Goal: Entertainment & Leisure: Consume media (video, audio)

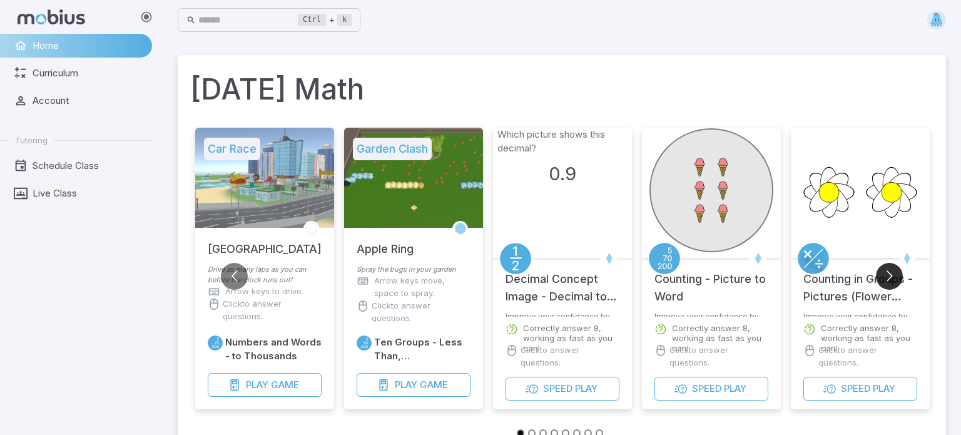
click at [895, 280] on button "Go to next slide" at bounding box center [889, 276] width 27 height 27
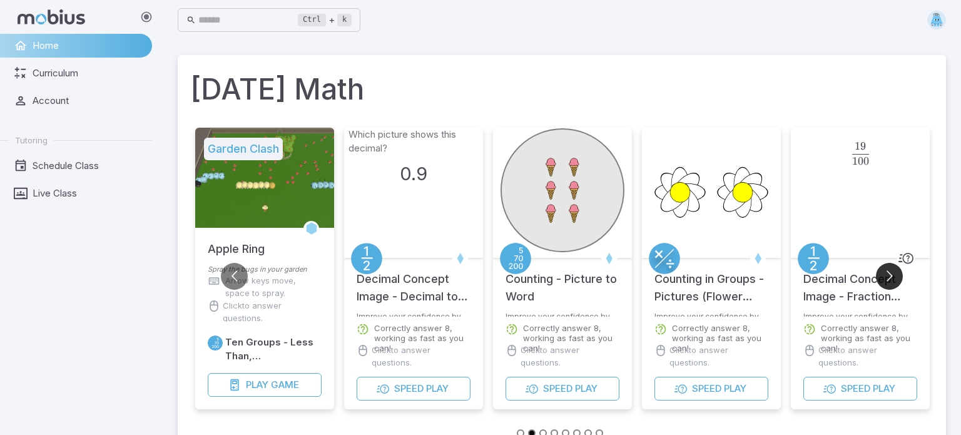
click at [895, 280] on button "Go to next slide" at bounding box center [889, 276] width 27 height 27
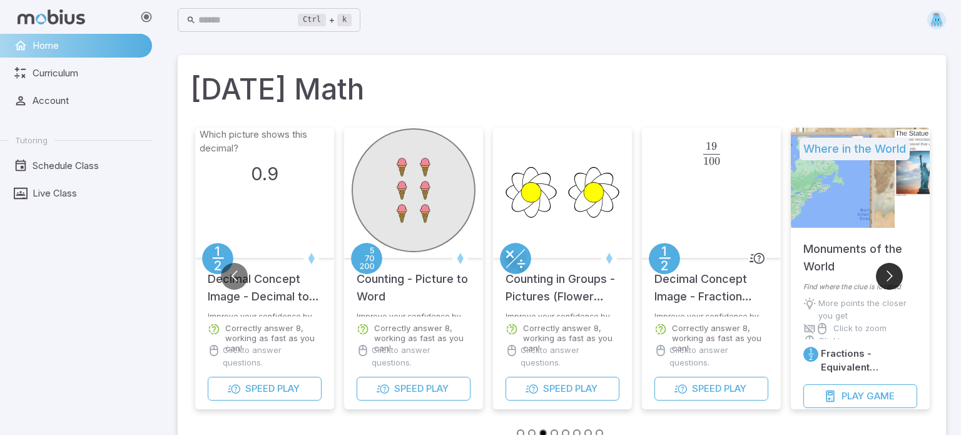
click at [895, 280] on button "Go to next slide" at bounding box center [889, 276] width 27 height 27
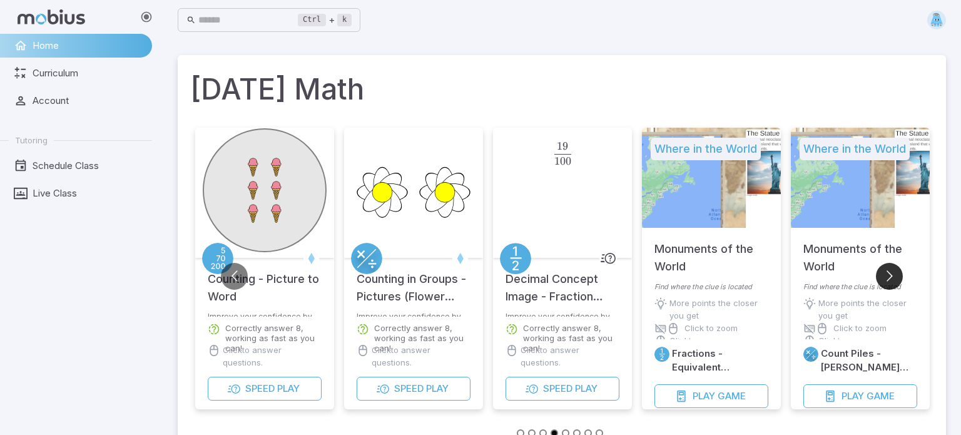
click at [895, 280] on button "Go to next slide" at bounding box center [889, 276] width 27 height 27
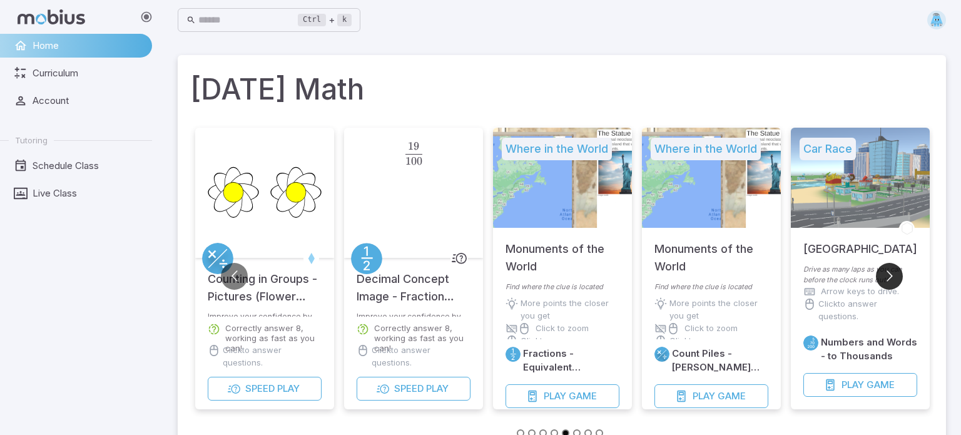
click at [895, 280] on button "Go to next slide" at bounding box center [889, 276] width 27 height 27
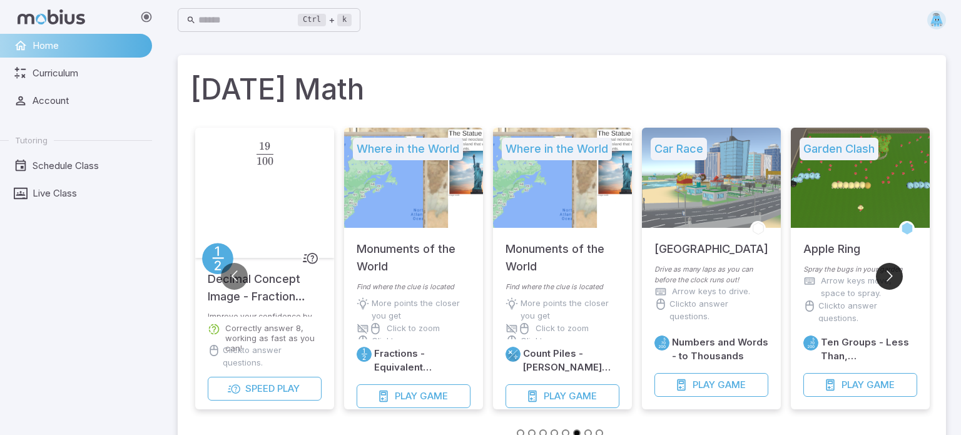
click at [895, 280] on button "Go to next slide" at bounding box center [889, 276] width 27 height 27
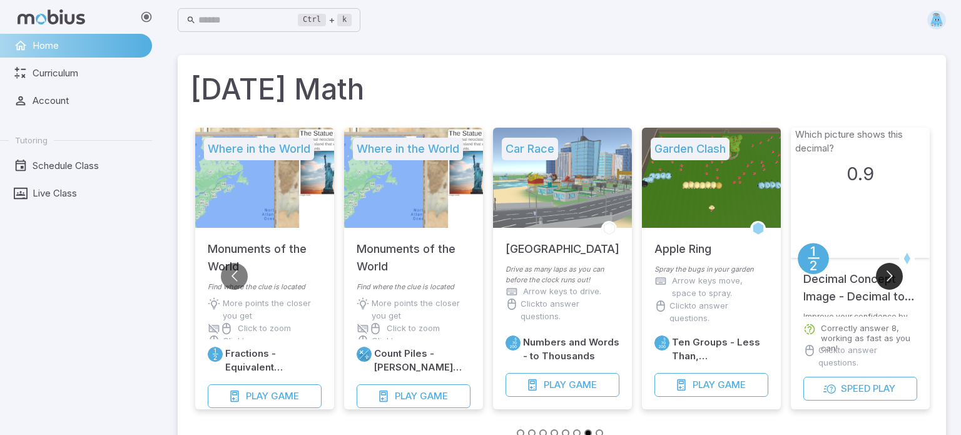
click at [895, 280] on button "Go to next slide" at bounding box center [889, 276] width 27 height 27
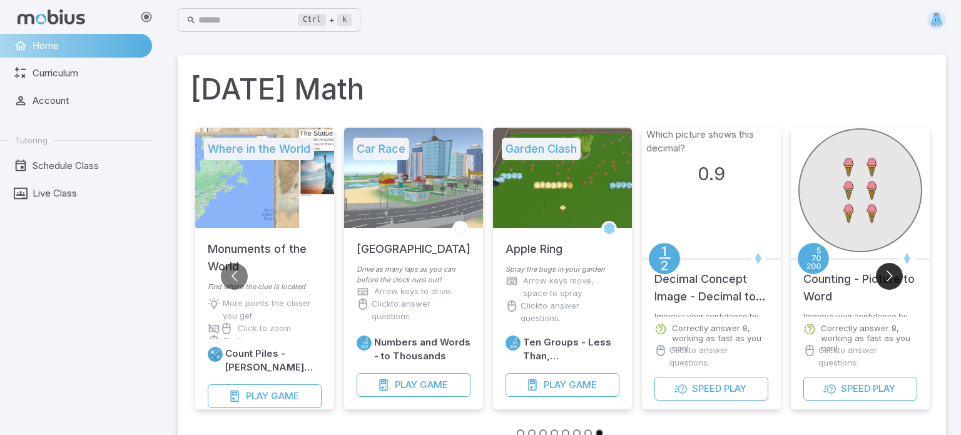
click at [895, 280] on button "Go to next slide" at bounding box center [889, 276] width 27 height 27
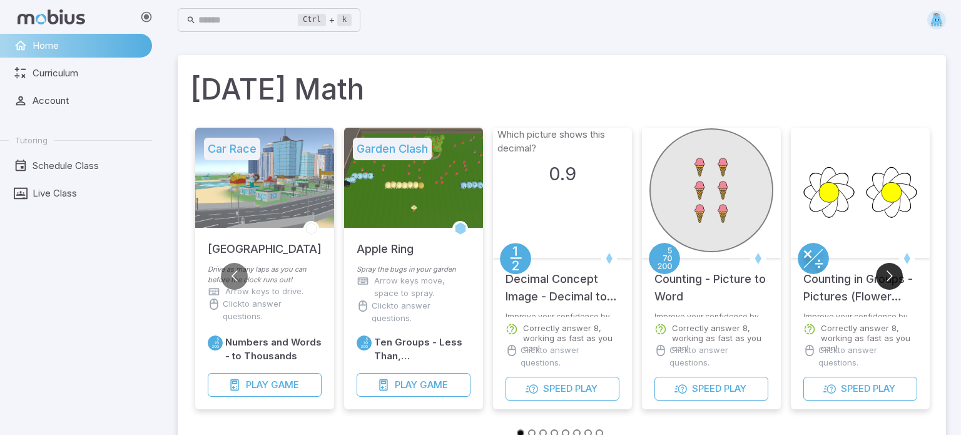
click at [895, 280] on button "Go to next slide" at bounding box center [889, 276] width 27 height 27
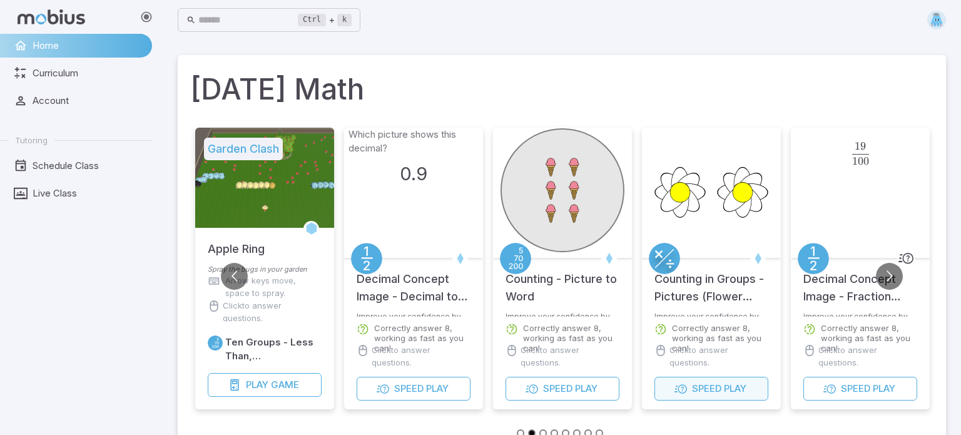
click at [719, 384] on span "Speed" at bounding box center [706, 389] width 29 height 14
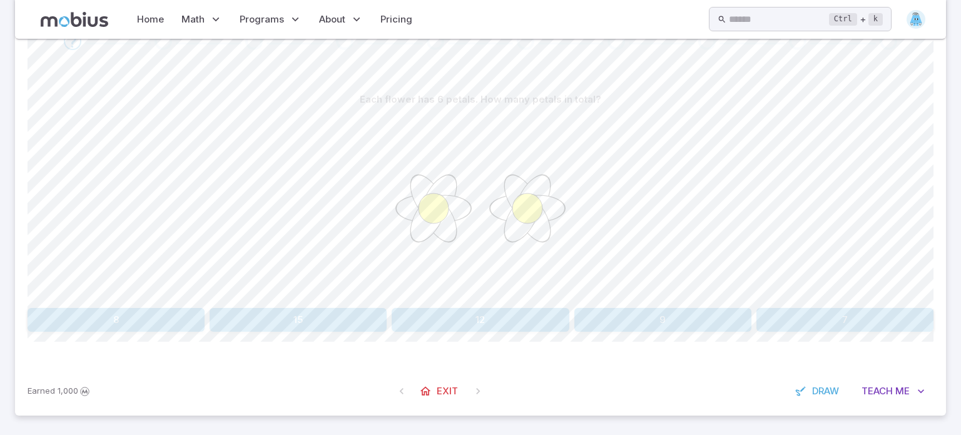
scroll to position [253, 0]
click at [494, 312] on button "12" at bounding box center [480, 317] width 177 height 24
click at [847, 317] on button "6" at bounding box center [860, 317] width 147 height 24
click at [144, 311] on button "14" at bounding box center [101, 317] width 147 height 24
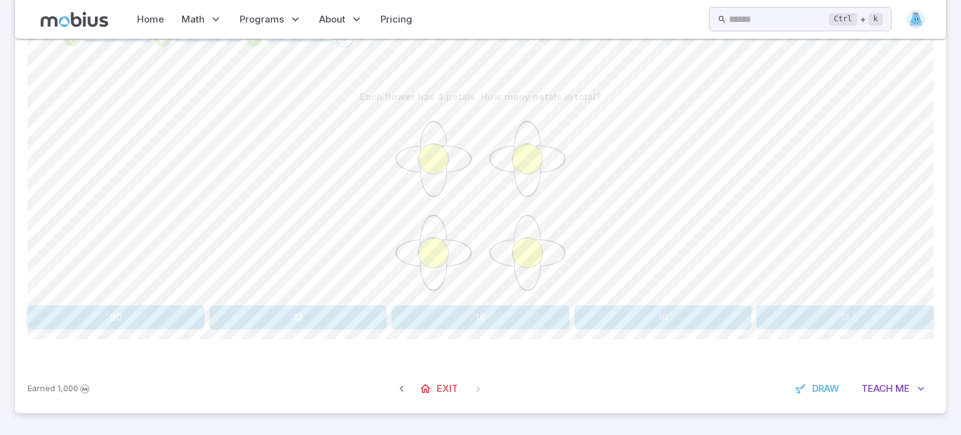
click at [673, 316] on button "16" at bounding box center [662, 317] width 177 height 24
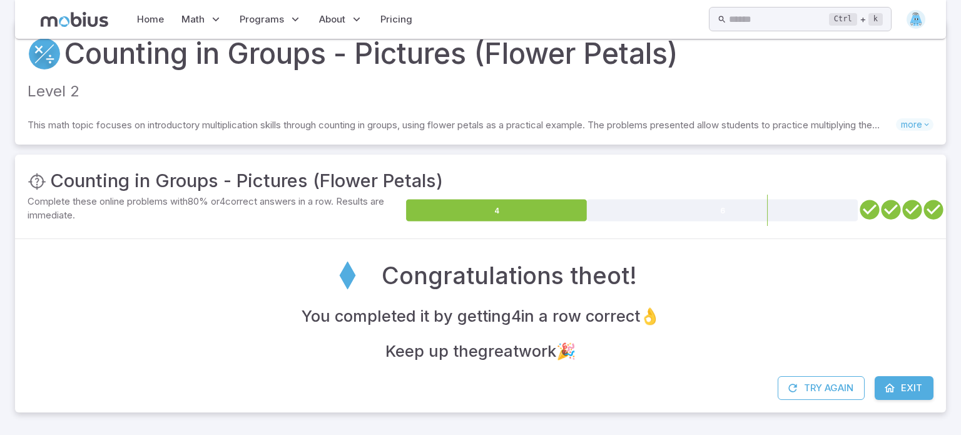
scroll to position [31, 0]
click at [889, 388] on icon at bounding box center [890, 388] width 13 height 13
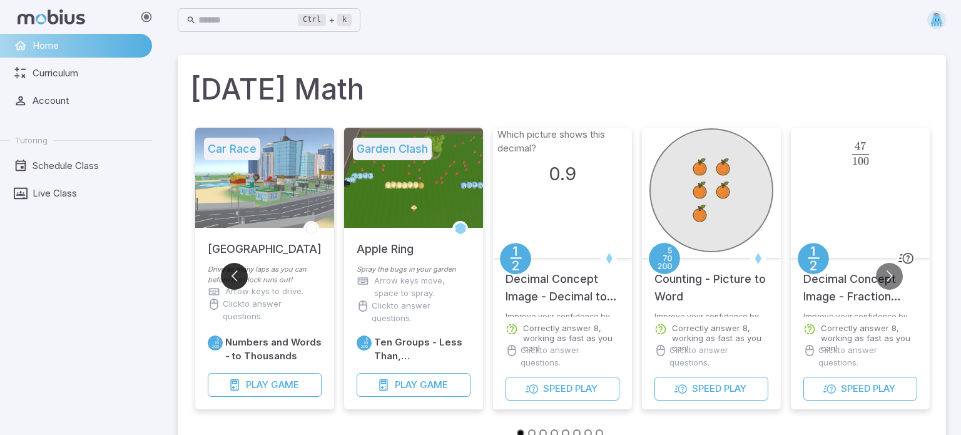
click at [231, 279] on button "Go to previous slide" at bounding box center [234, 276] width 27 height 27
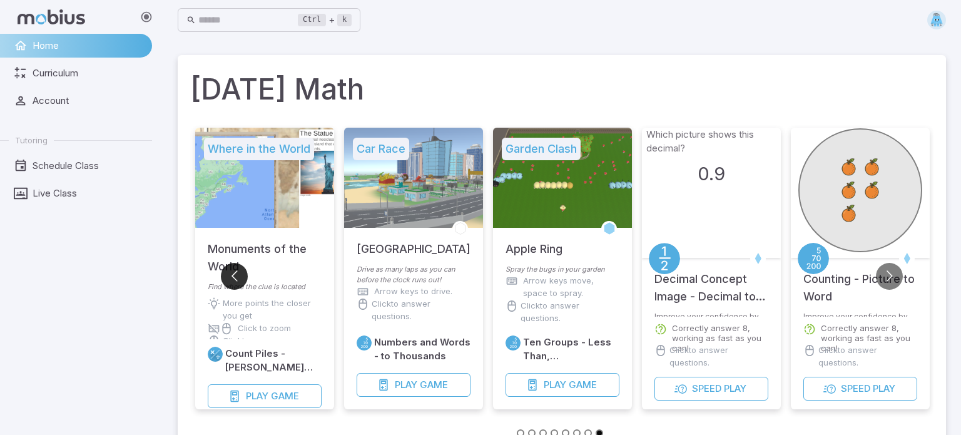
click at [231, 279] on button "Go to previous slide" at bounding box center [234, 276] width 27 height 27
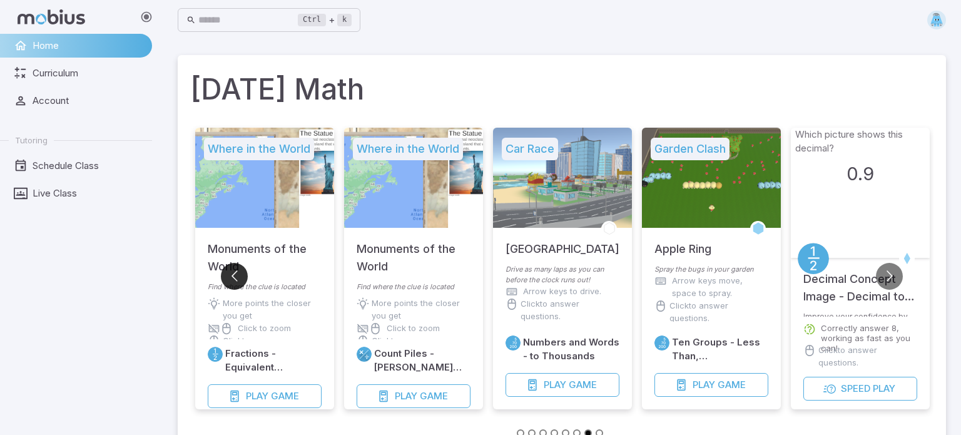
click at [231, 279] on button "Go to previous slide" at bounding box center [234, 276] width 27 height 27
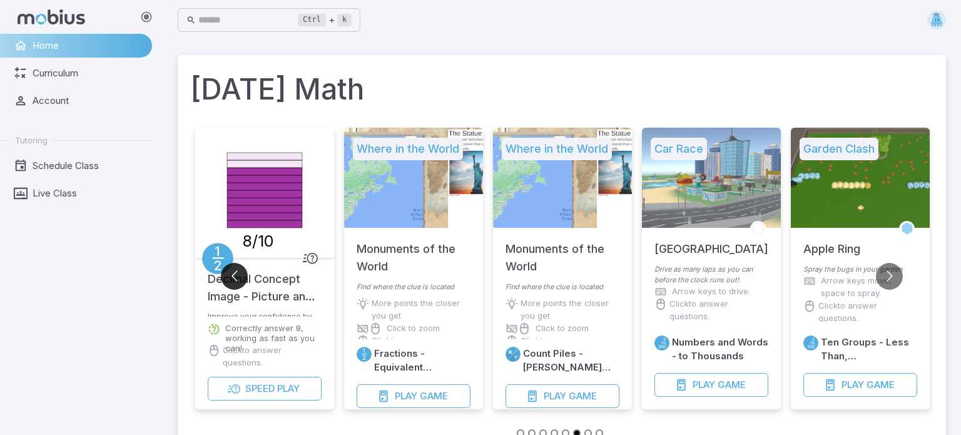
click at [231, 279] on button "Go to previous slide" at bounding box center [234, 276] width 27 height 27
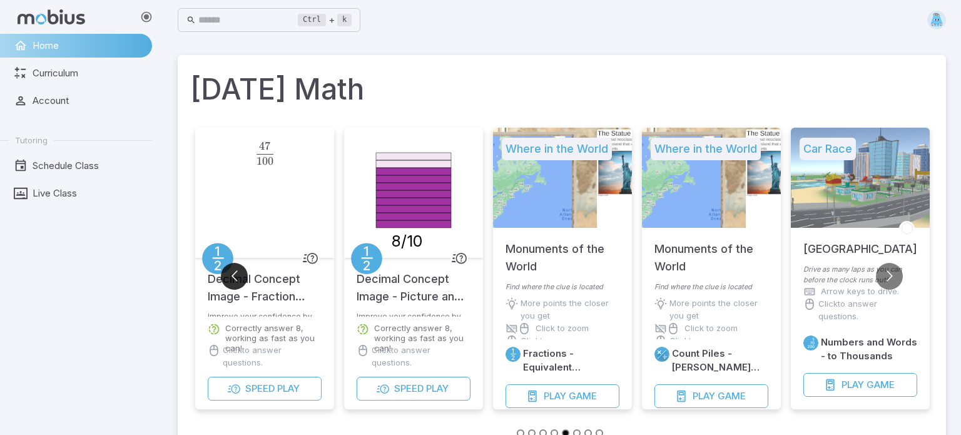
click at [238, 273] on button "Go to previous slide" at bounding box center [234, 276] width 27 height 27
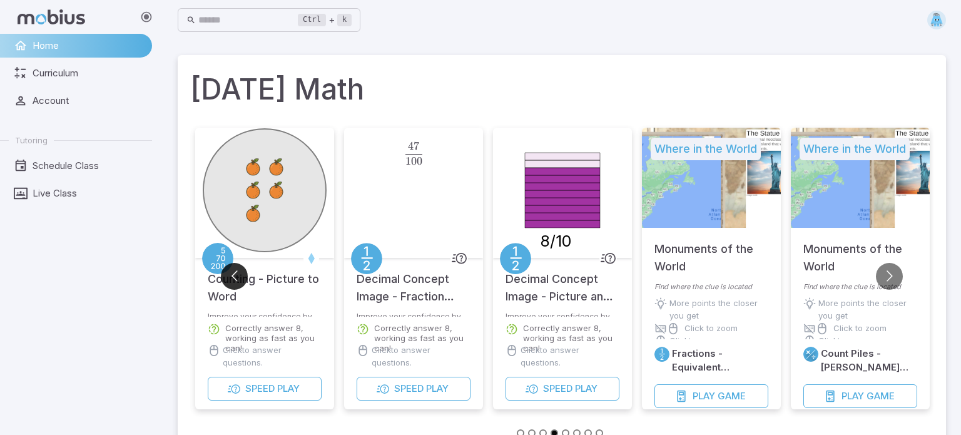
click at [238, 273] on button "Go to previous slide" at bounding box center [234, 276] width 27 height 27
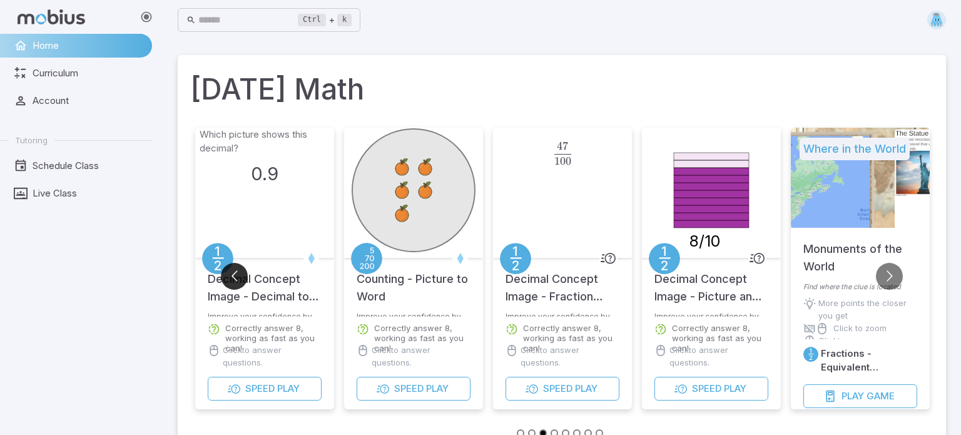
click at [238, 273] on button "Go to previous slide" at bounding box center [234, 276] width 27 height 27
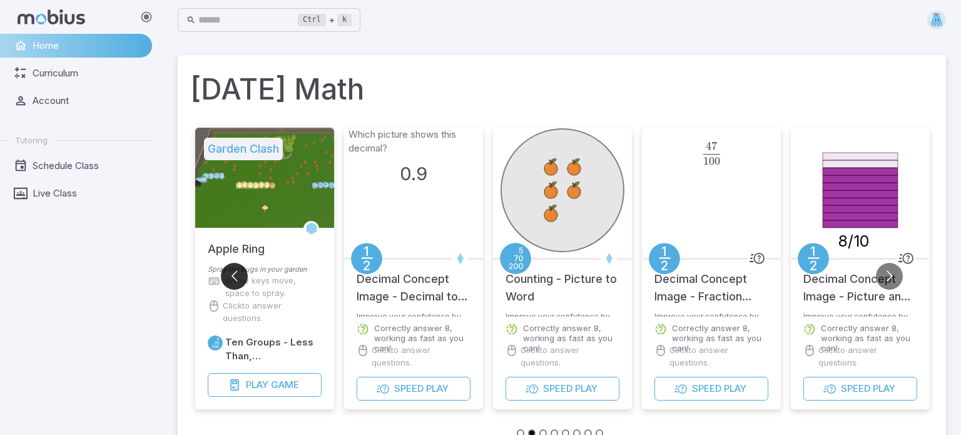
click at [238, 273] on button "Go to previous slide" at bounding box center [234, 276] width 27 height 27
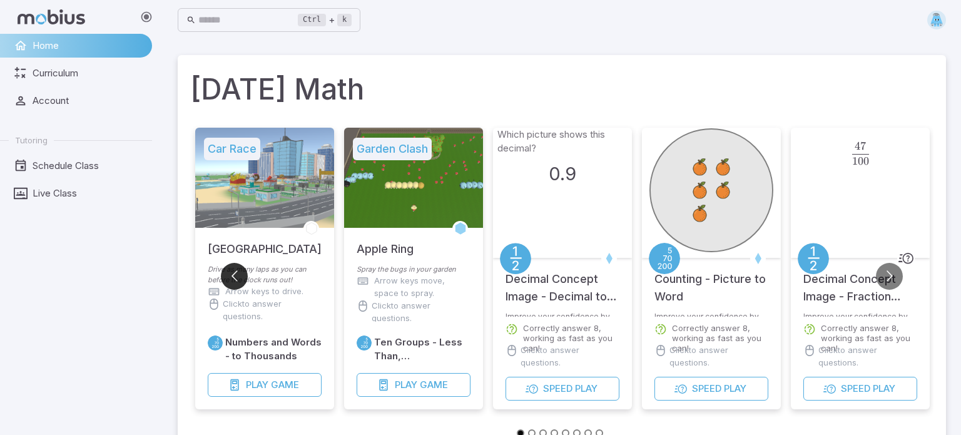
click at [238, 273] on button "Go to previous slide" at bounding box center [234, 276] width 27 height 27
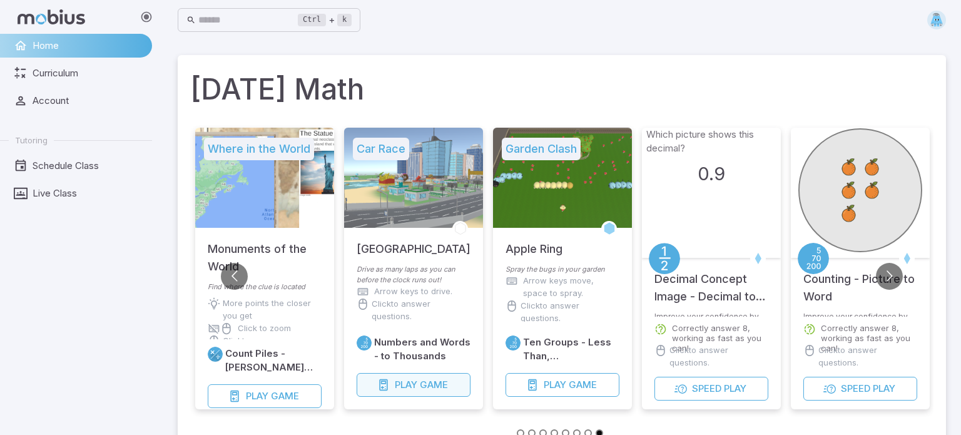
click at [424, 380] on span "Game" at bounding box center [434, 385] width 28 height 14
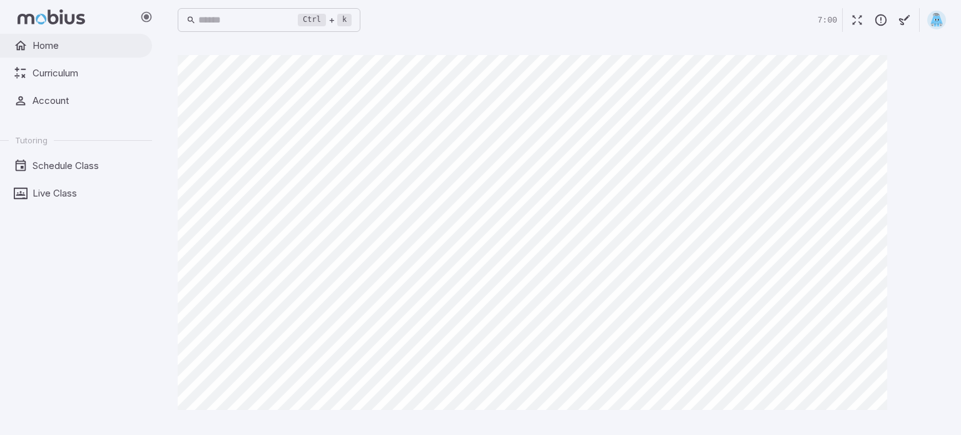
click at [32, 40] on link "Home" at bounding box center [76, 46] width 152 height 24
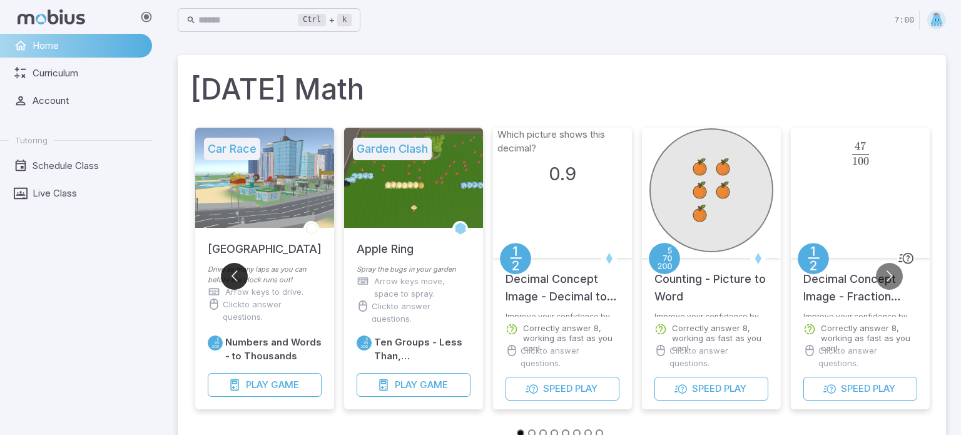
click at [238, 270] on button "Go to previous slide" at bounding box center [234, 276] width 27 height 27
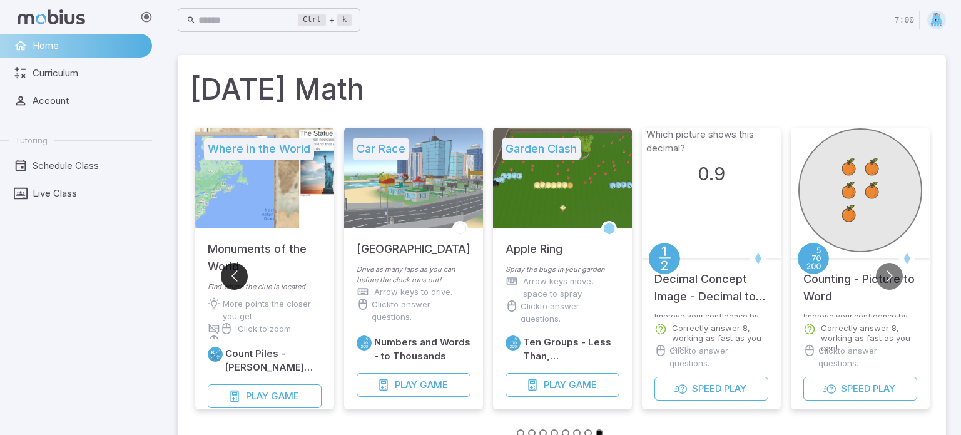
click at [238, 270] on button "Go to previous slide" at bounding box center [234, 276] width 27 height 27
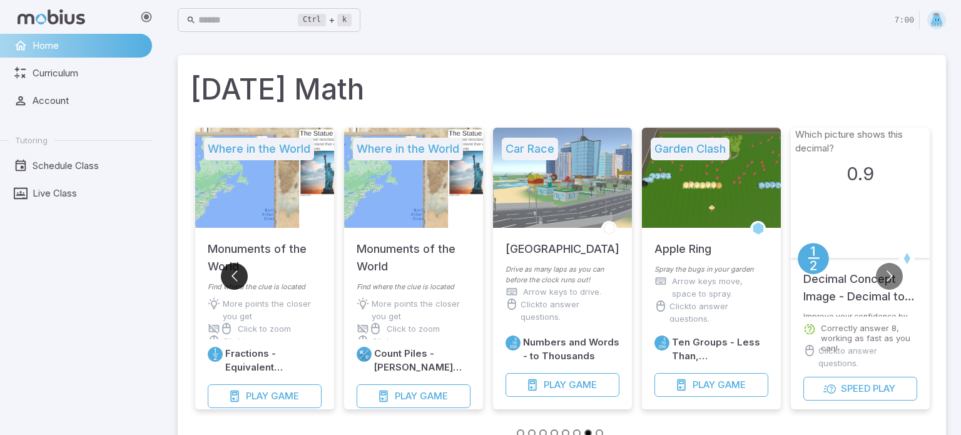
click at [238, 270] on button "Go to previous slide" at bounding box center [234, 276] width 27 height 27
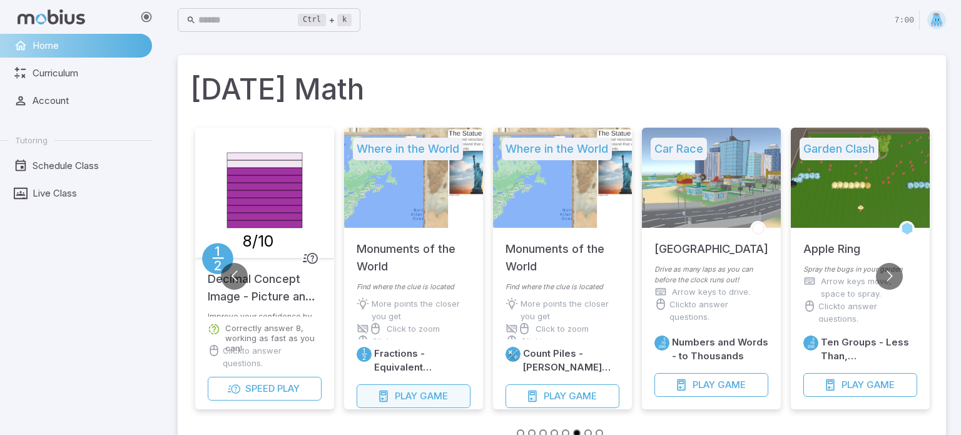
click at [424, 394] on span "Game" at bounding box center [434, 396] width 28 height 14
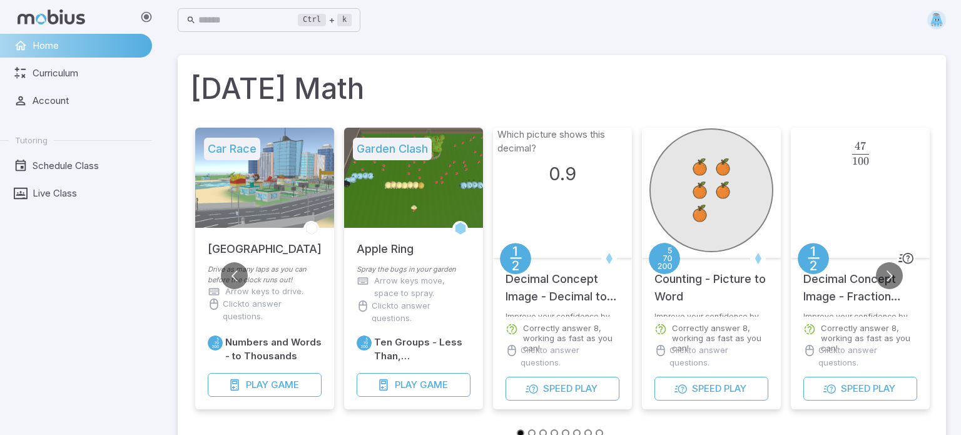
click at [218, 281] on p "Drive as many laps as you can before the clock runs out!" at bounding box center [265, 274] width 114 height 21
click at [227, 276] on button "Go to previous slide" at bounding box center [234, 275] width 27 height 27
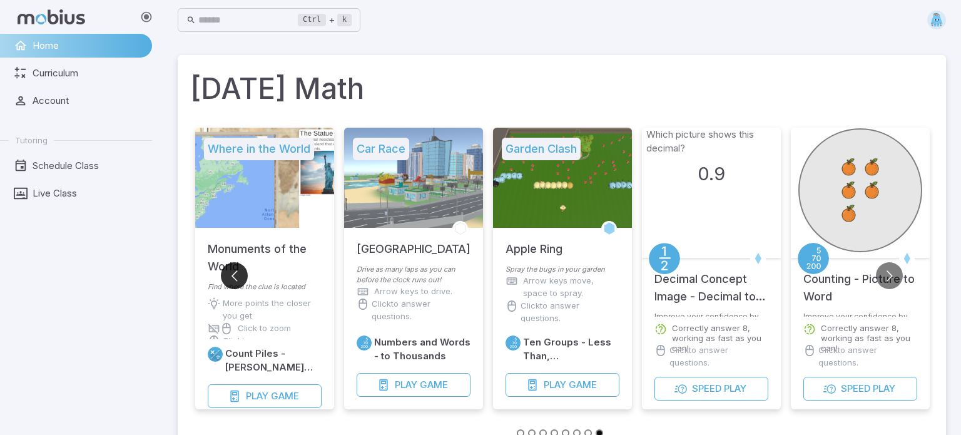
click at [227, 276] on button "Go to previous slide" at bounding box center [234, 275] width 27 height 27
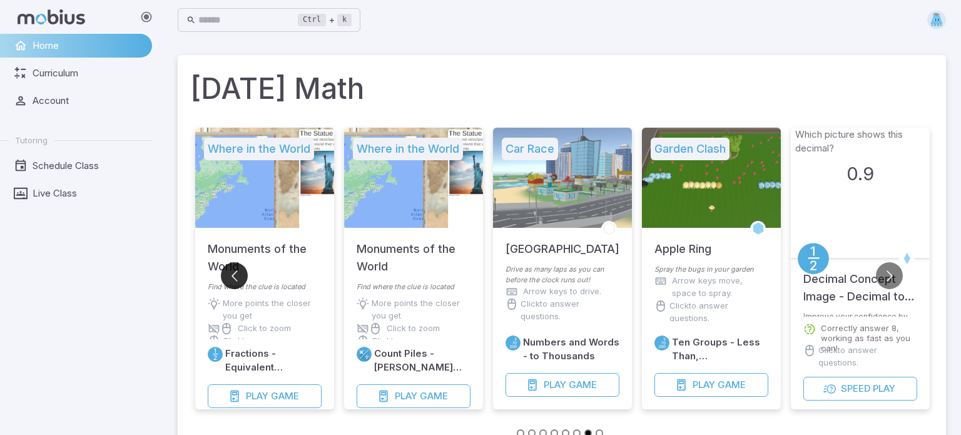
click at [227, 276] on button "Go to previous slide" at bounding box center [234, 275] width 27 height 27
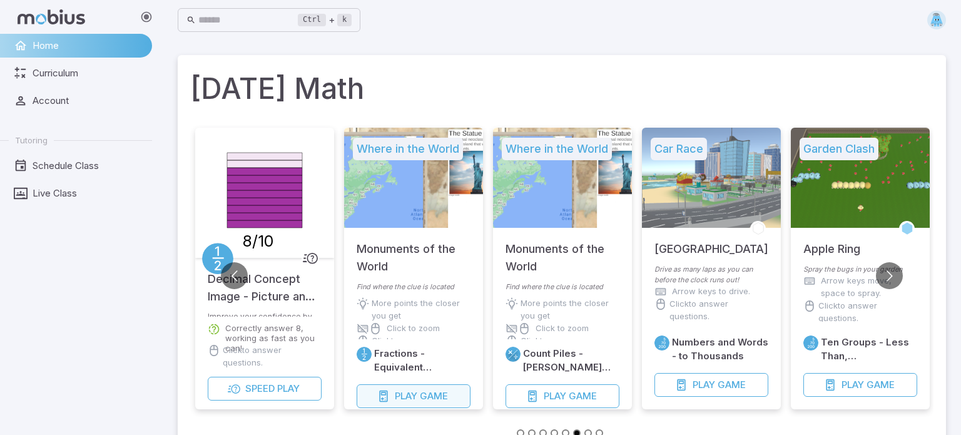
click at [432, 396] on span "Game" at bounding box center [434, 396] width 28 height 14
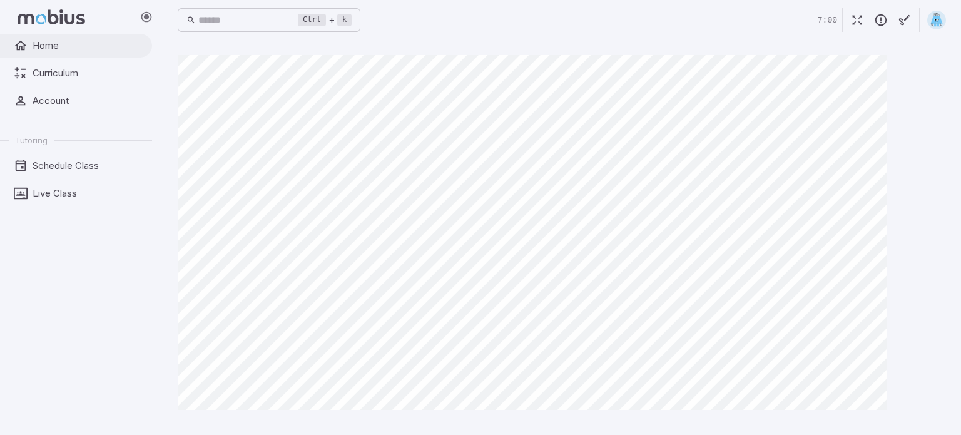
click at [27, 40] on icon at bounding box center [21, 46] width 14 height 14
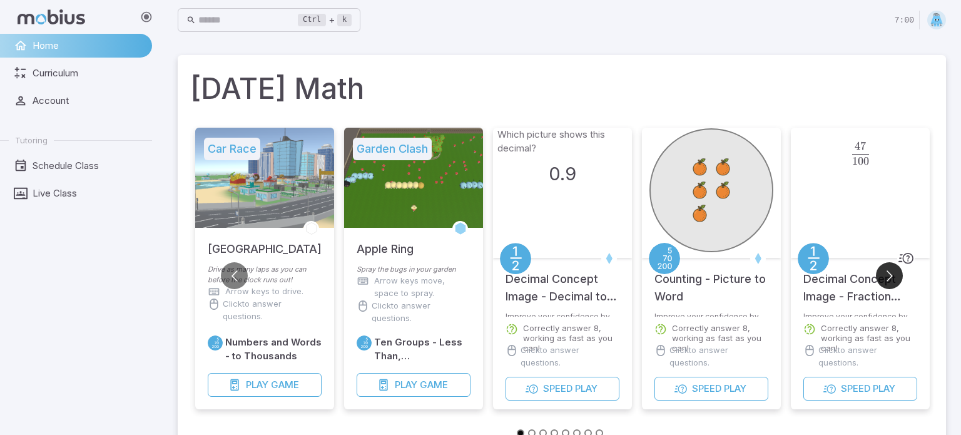
click at [891, 277] on button "Go to next slide" at bounding box center [889, 275] width 27 height 27
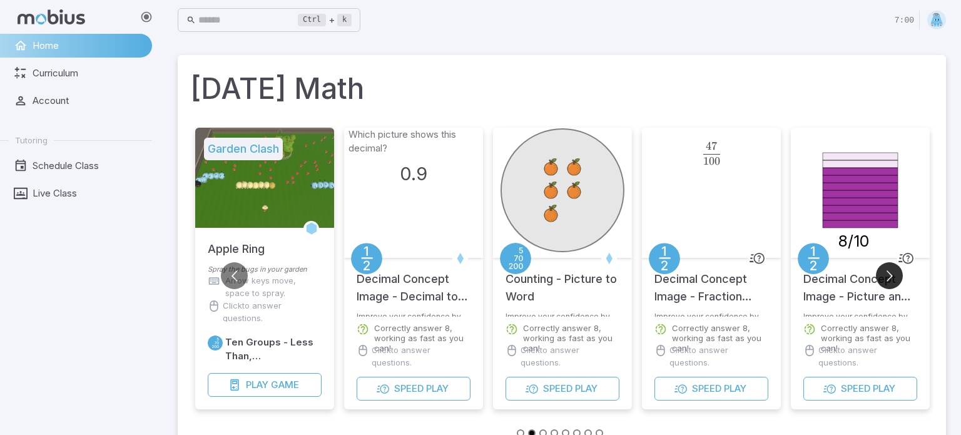
click at [891, 277] on button "Go to next slide" at bounding box center [889, 275] width 27 height 27
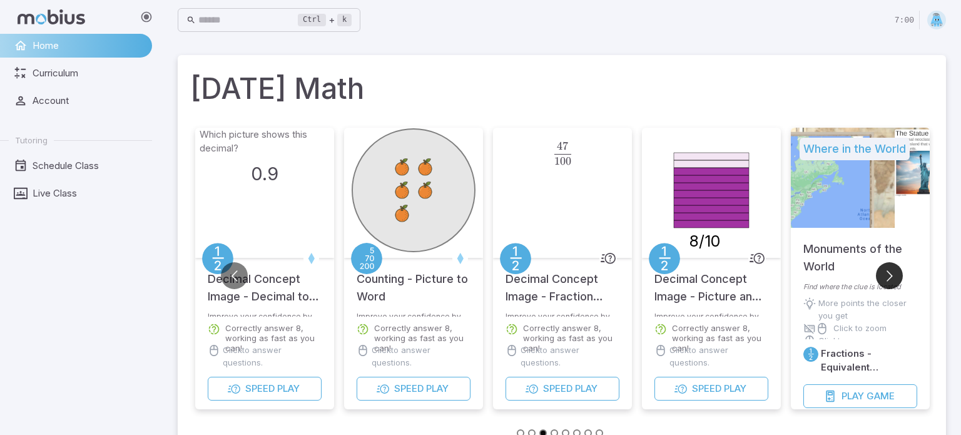
click at [891, 277] on button "Go to next slide" at bounding box center [889, 275] width 27 height 27
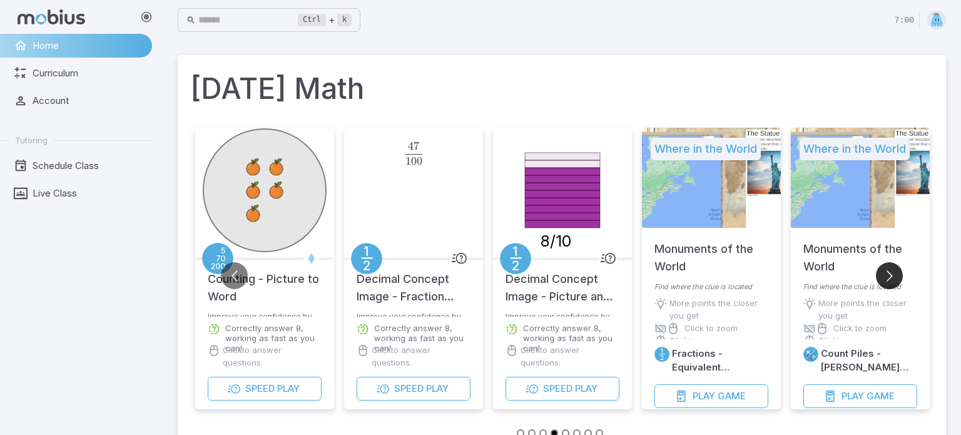
click at [891, 277] on button "Go to next slide" at bounding box center [889, 275] width 27 height 27
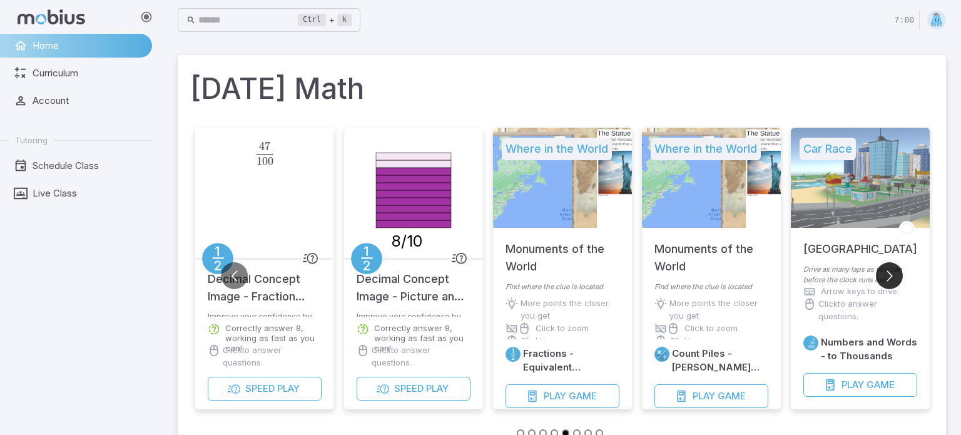
click at [891, 277] on button "Go to next slide" at bounding box center [889, 275] width 27 height 27
